Goal: Communication & Community: Participate in discussion

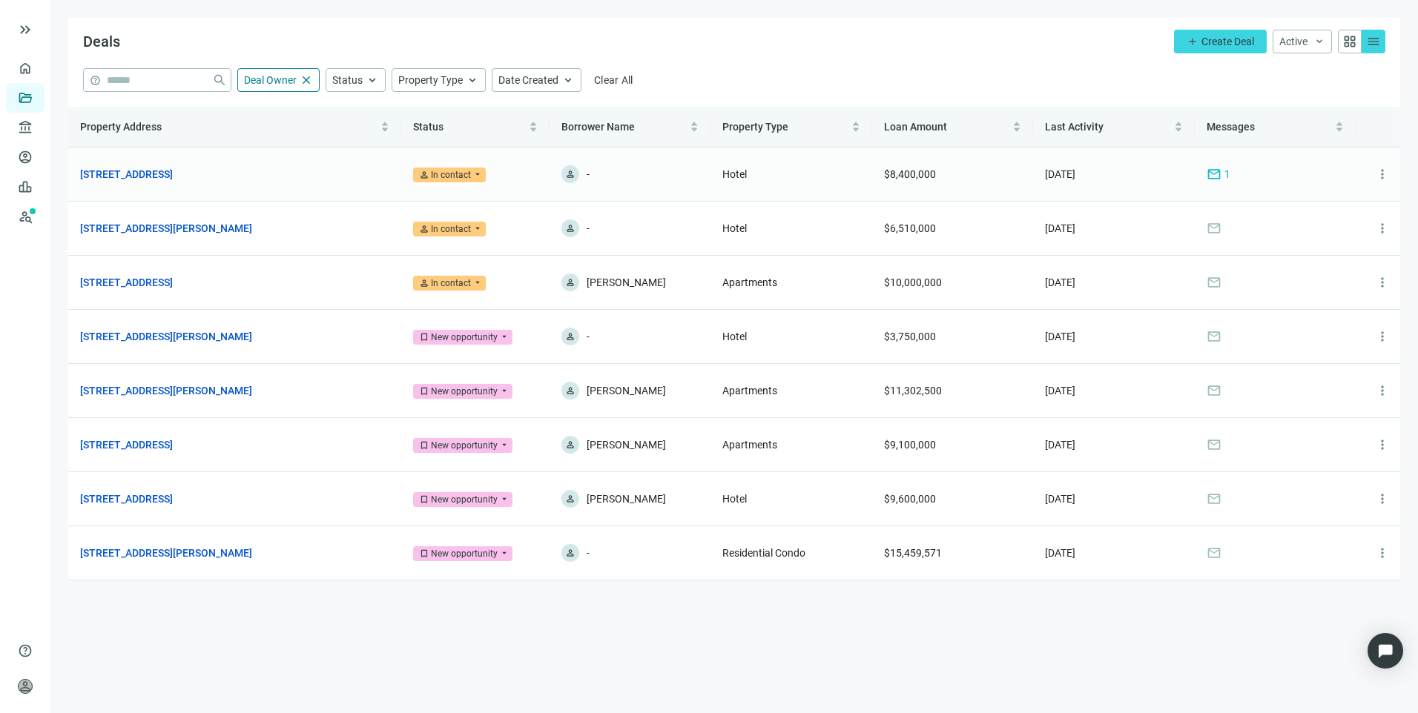
click at [1213, 182] on span "mail" at bounding box center [1214, 174] width 15 height 15
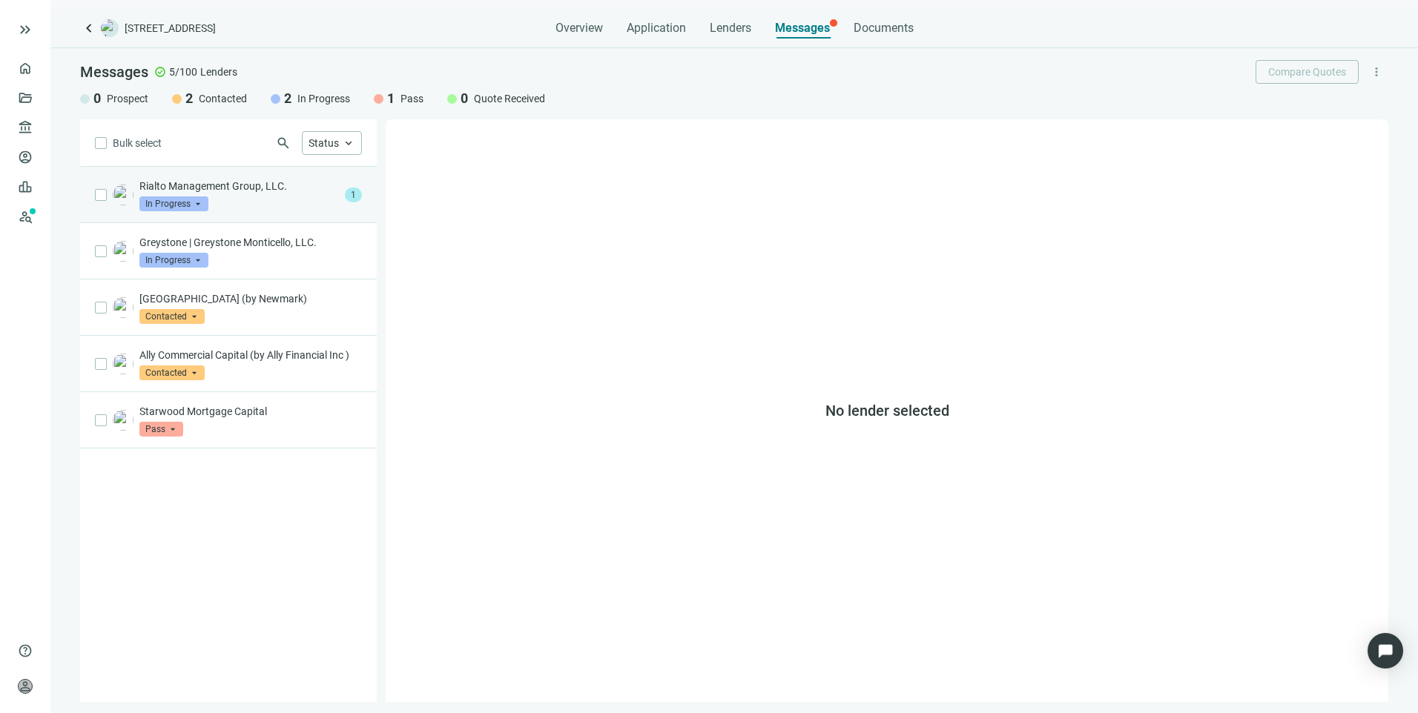
click at [262, 190] on p "Rialto Management Group, LLC." at bounding box center [239, 186] width 200 height 15
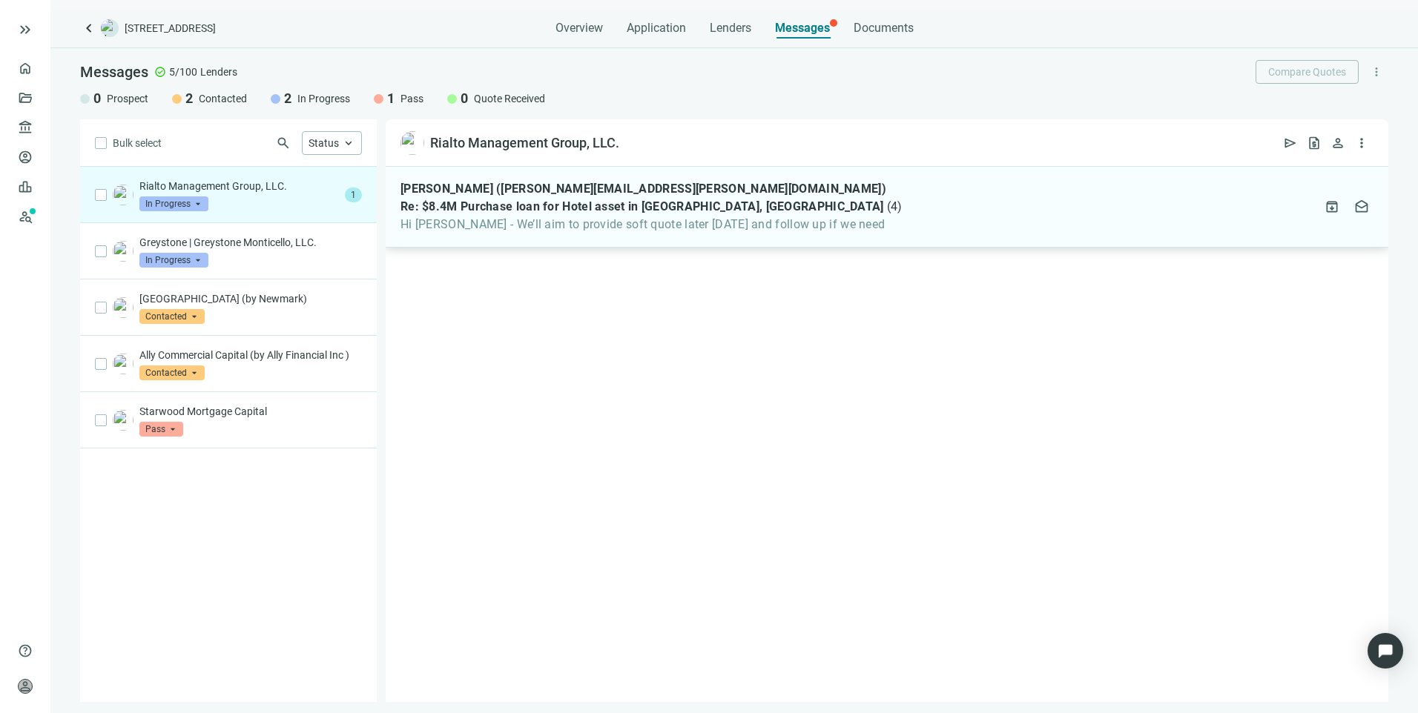
click at [639, 237] on div "Jacob Rubin (jacob.rubin@rialtocapital.com) Re: $8.4M Purchase loan for Hotel a…" at bounding box center [887, 207] width 1003 height 81
